Goal: Task Accomplishment & Management: Manage account settings

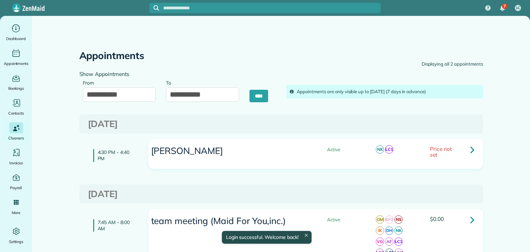
type input "**********"
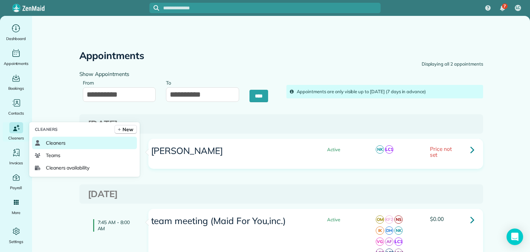
click at [55, 147] on link "Cleaners" at bounding box center [84, 143] width 105 height 12
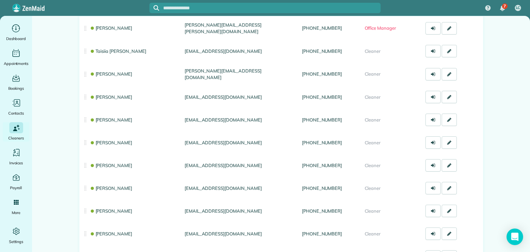
scroll to position [271, 0]
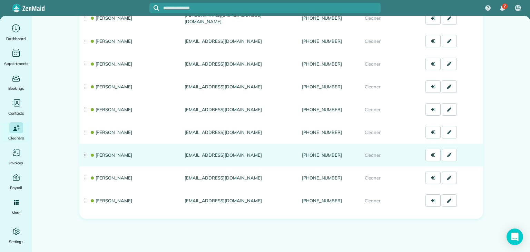
click at [119, 154] on link "Olena Milinkovska" at bounding box center [111, 155] width 43 height 6
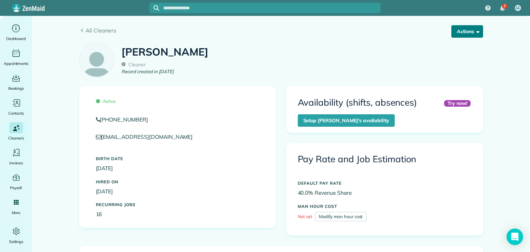
click at [465, 33] on button "Actions" at bounding box center [468, 31] width 32 height 12
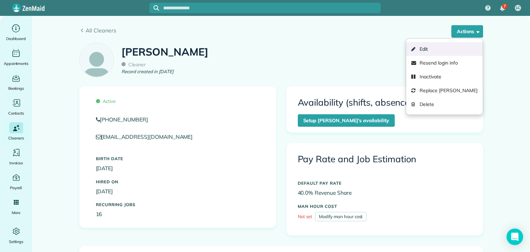
click at [448, 43] on link "Edit" at bounding box center [444, 49] width 76 height 14
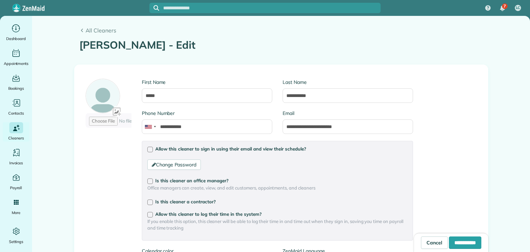
scroll to position [154, 0]
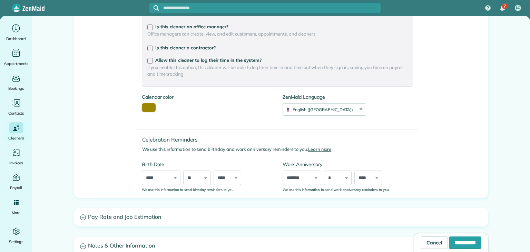
type input "**********"
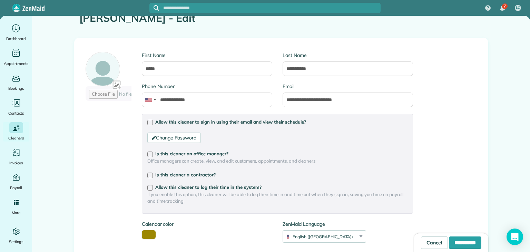
scroll to position [16, 0]
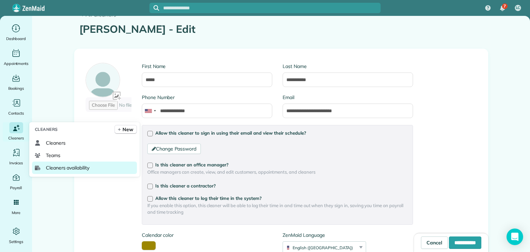
click at [81, 165] on span "Cleaners availability" at bounding box center [68, 167] width 44 height 7
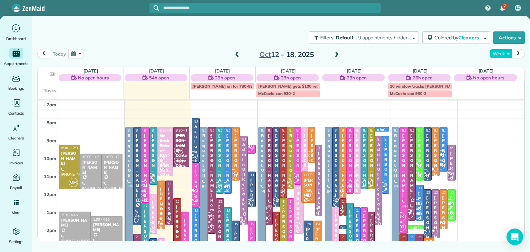
click at [500, 53] on button "Week" at bounding box center [501, 53] width 22 height 9
click at [511, 69] on link "Day" at bounding box center [517, 70] width 55 height 14
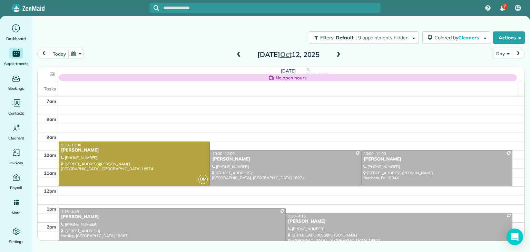
click at [336, 52] on span at bounding box center [339, 55] width 8 height 6
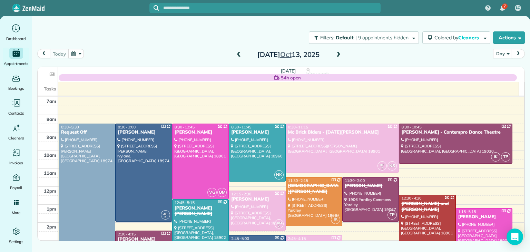
click at [336, 52] on span at bounding box center [339, 55] width 8 height 6
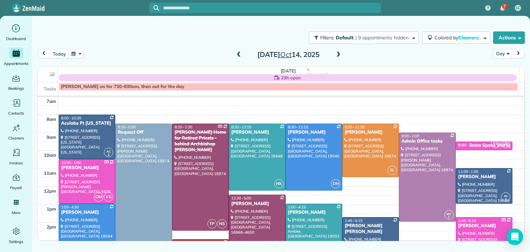
click at [336, 52] on span at bounding box center [339, 55] width 8 height 6
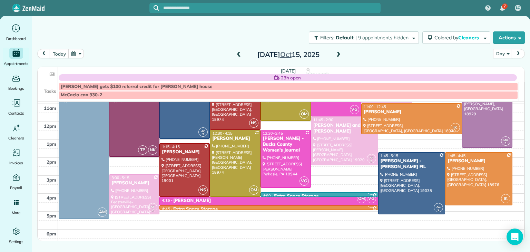
scroll to position [70, 0]
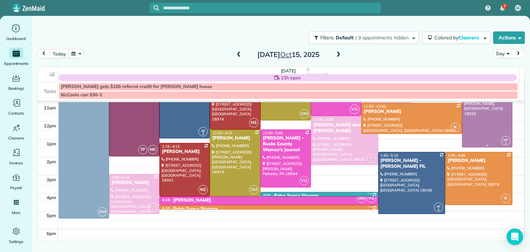
click at [473, 122] on div at bounding box center [488, 111] width 50 height 70
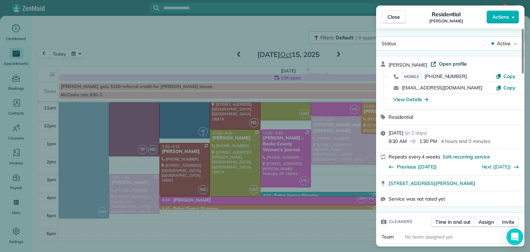
click at [453, 67] on span "Open profile" at bounding box center [453, 63] width 28 height 7
